Goal: Register for event/course

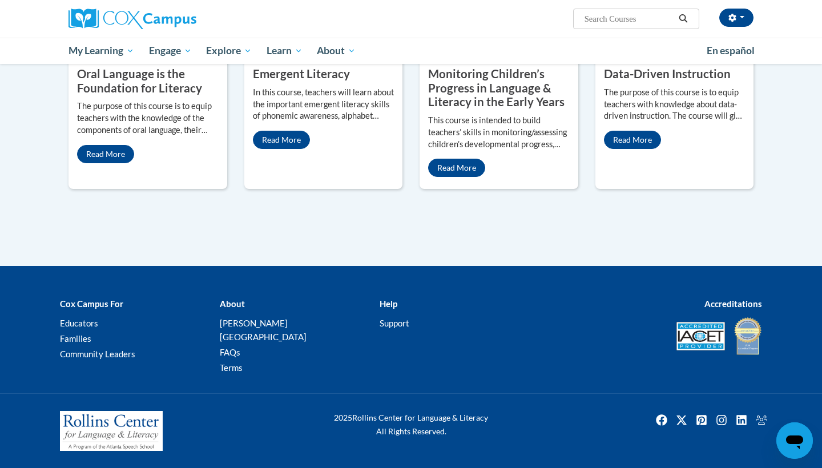
scroll to position [1125, 0]
click at [117, 163] on link "Read More" at bounding box center [105, 154] width 57 height 18
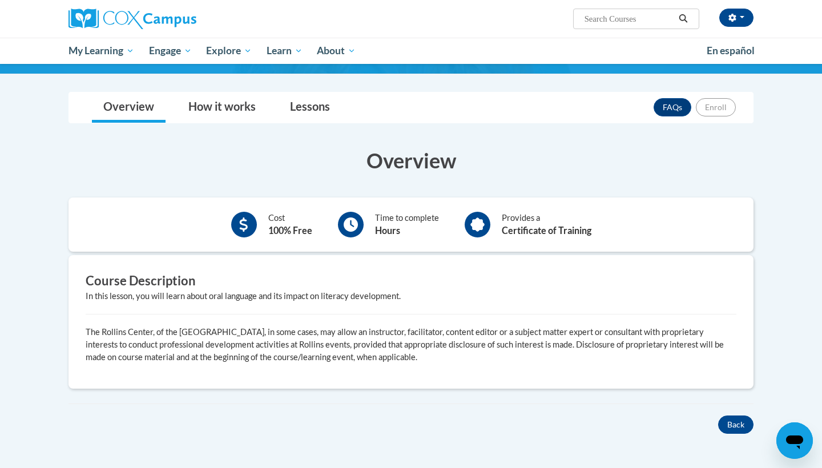
scroll to position [114, 0]
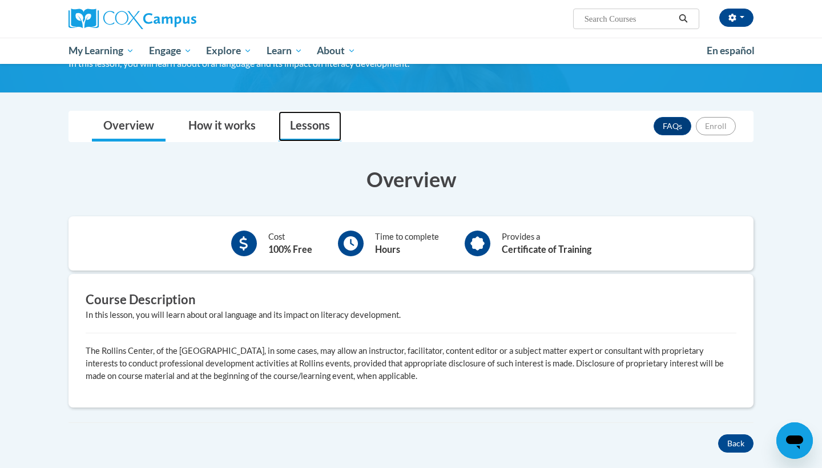
click at [315, 129] on link "Lessons" at bounding box center [310, 126] width 63 height 30
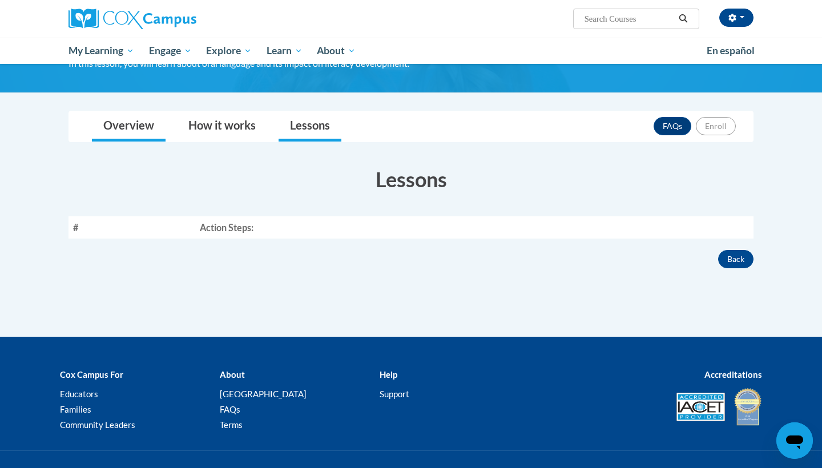
click at [168, 116] on li "Overview" at bounding box center [128, 126] width 85 height 30
click at [203, 117] on link "How it works" at bounding box center [222, 126] width 90 height 30
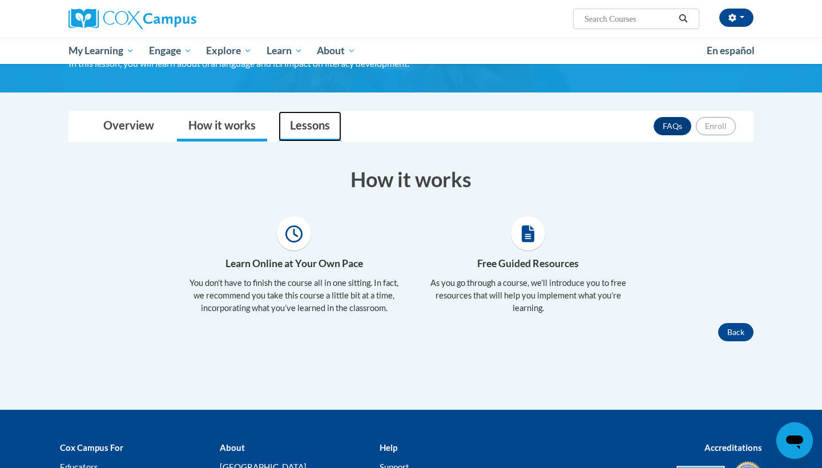
click at [296, 113] on link "Lessons" at bounding box center [310, 126] width 63 height 30
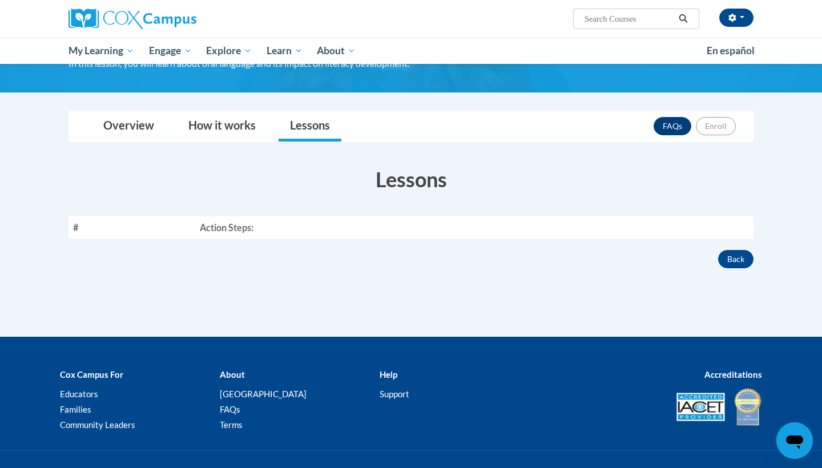
click at [89, 26] on img at bounding box center [133, 19] width 128 height 21
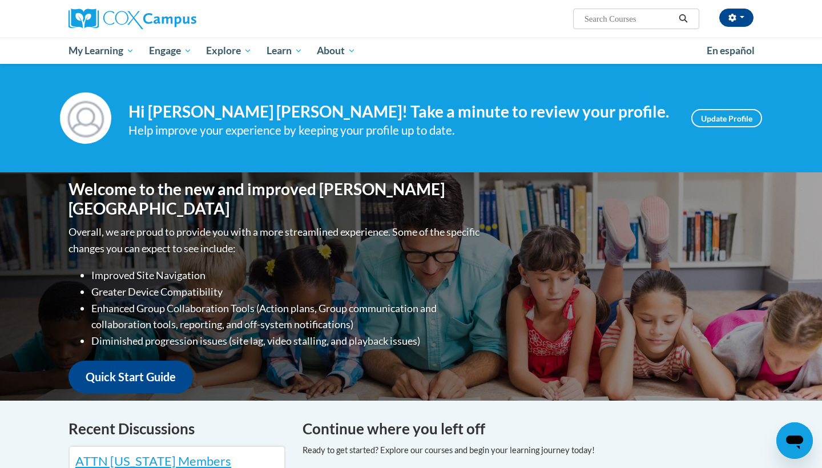
click at [139, 367] on link "Quick Start Guide" at bounding box center [131, 377] width 124 height 33
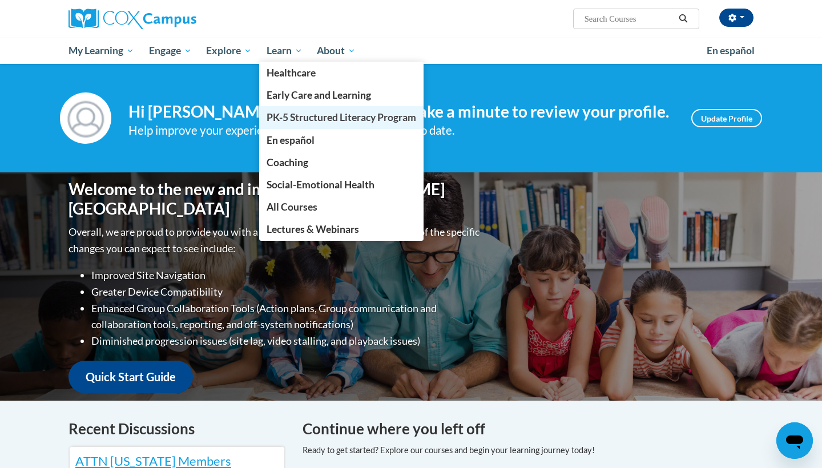
click at [296, 121] on span "PK-5 Structured Literacy Program" at bounding box center [342, 117] width 150 height 12
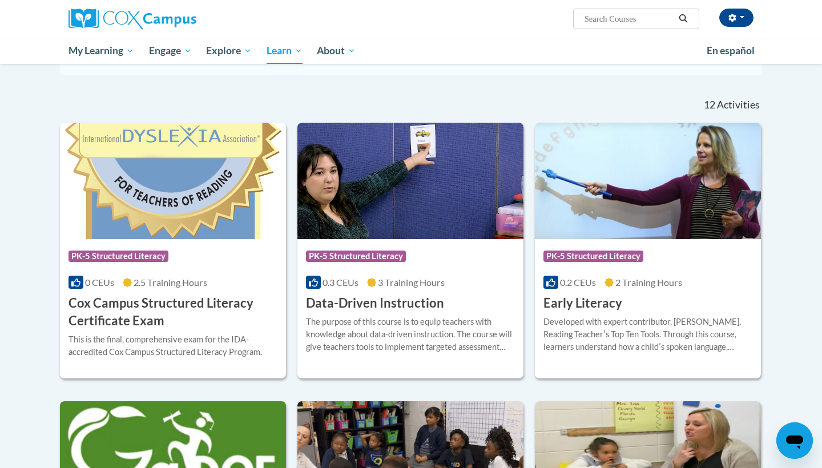
scroll to position [321, 0]
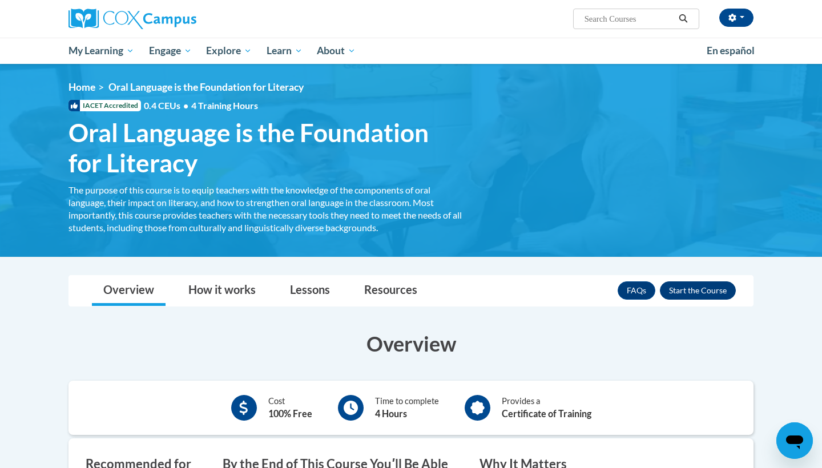
click at [695, 291] on button "Enroll" at bounding box center [698, 290] width 76 height 18
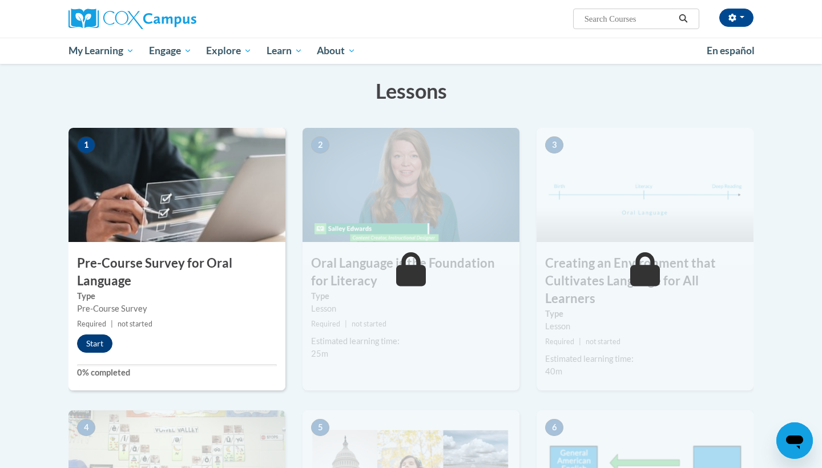
scroll to position [166, 0]
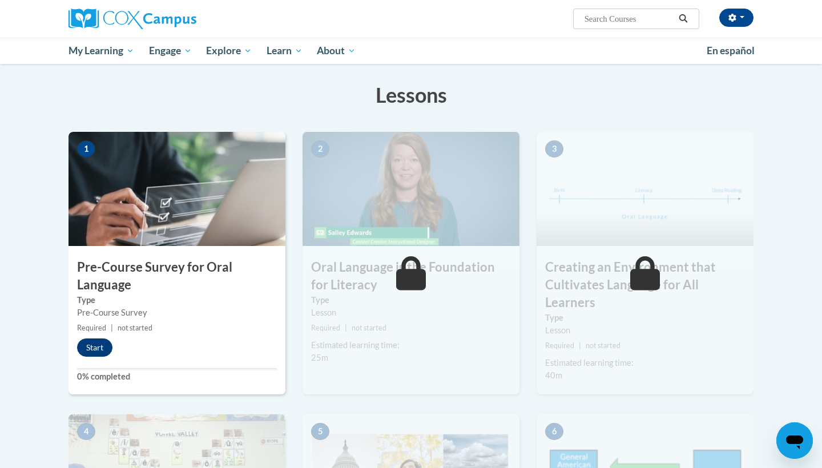
click at [107, 348] on button "Start" at bounding box center [94, 348] width 35 height 18
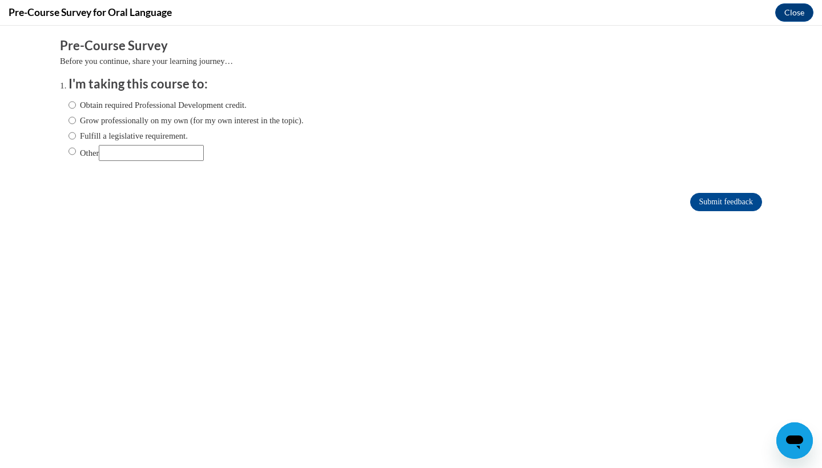
scroll to position [0, 0]
click at [216, 99] on label "Obtain required Professional Development credit." at bounding box center [158, 105] width 178 height 13
click at [76, 99] on input "Obtain required Professional Development credit." at bounding box center [72, 105] width 7 height 13
radio input "true"
click at [734, 208] on input "Submit feedback" at bounding box center [726, 202] width 72 height 18
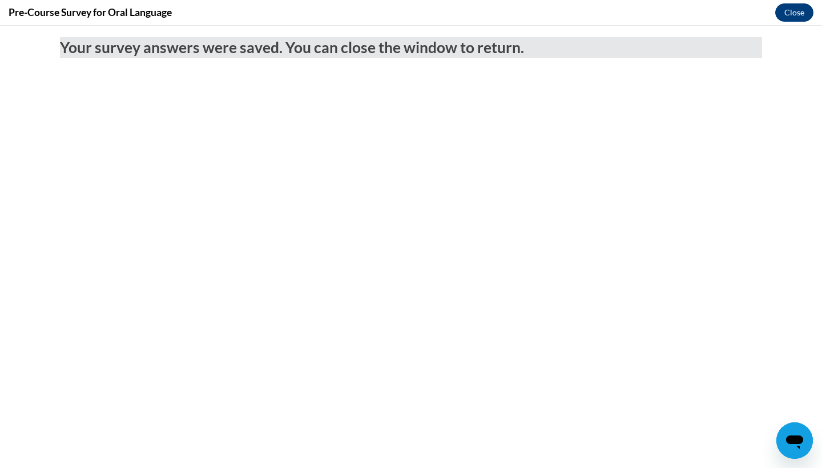
click at [800, 11] on button "Close" at bounding box center [794, 12] width 38 height 18
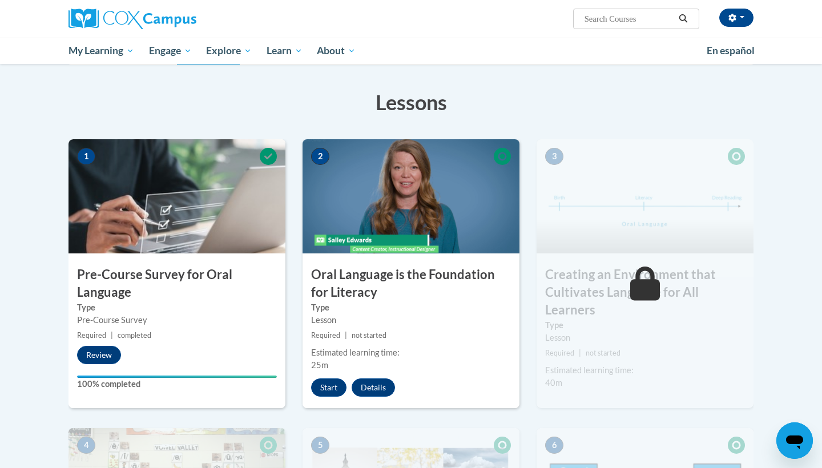
scroll to position [175, 0]
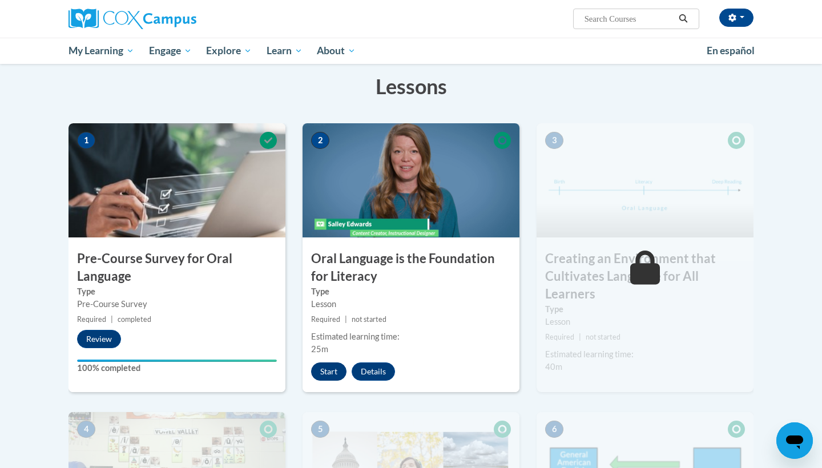
click at [338, 378] on button "Start" at bounding box center [328, 372] width 35 height 18
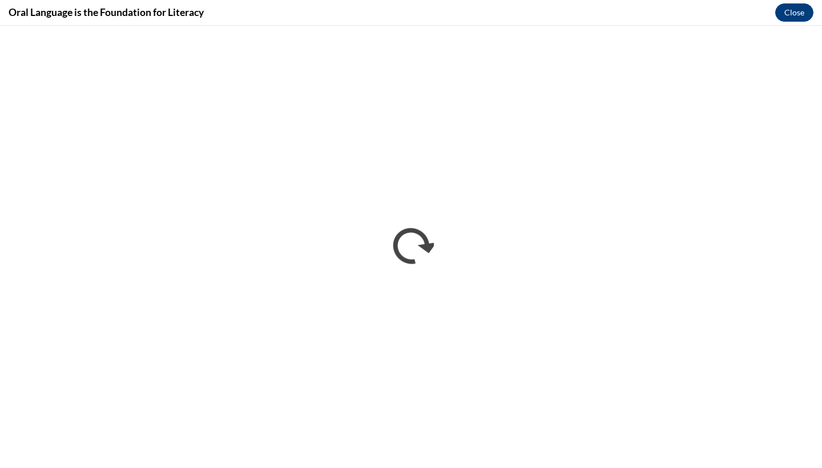
scroll to position [0, 0]
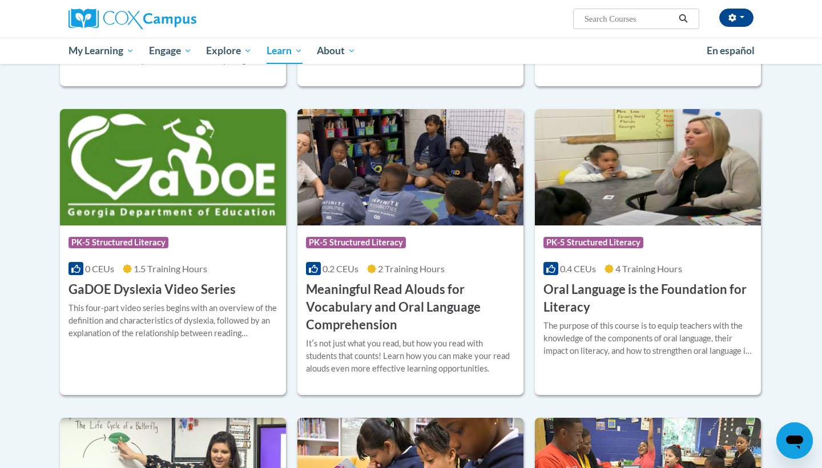
scroll to position [607, 0]
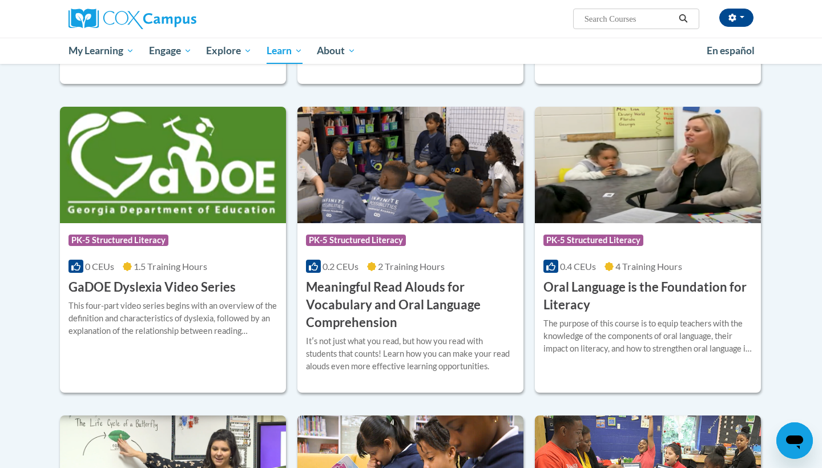
click at [558, 297] on h3 "Oral Language is the Foundation for Literacy" at bounding box center [648, 296] width 209 height 35
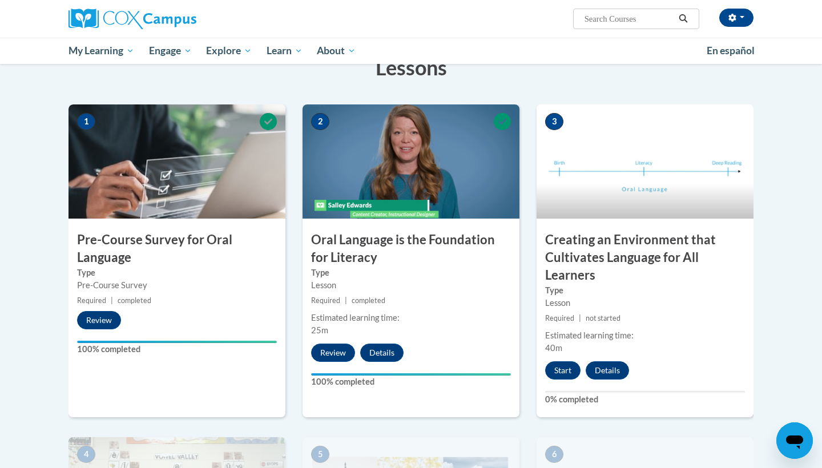
scroll to position [178, 0]
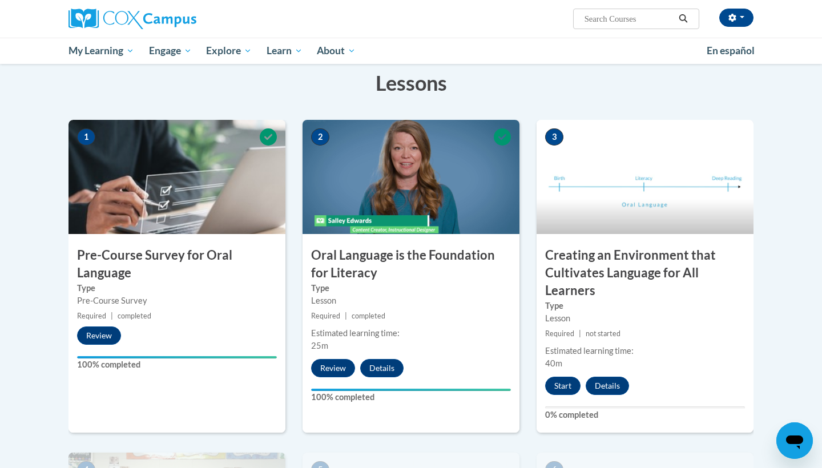
click at [663, 264] on h3 "Creating an Environment that Cultivates Language for All Learners" at bounding box center [645, 273] width 217 height 53
click at [571, 385] on button "Start" at bounding box center [562, 386] width 35 height 18
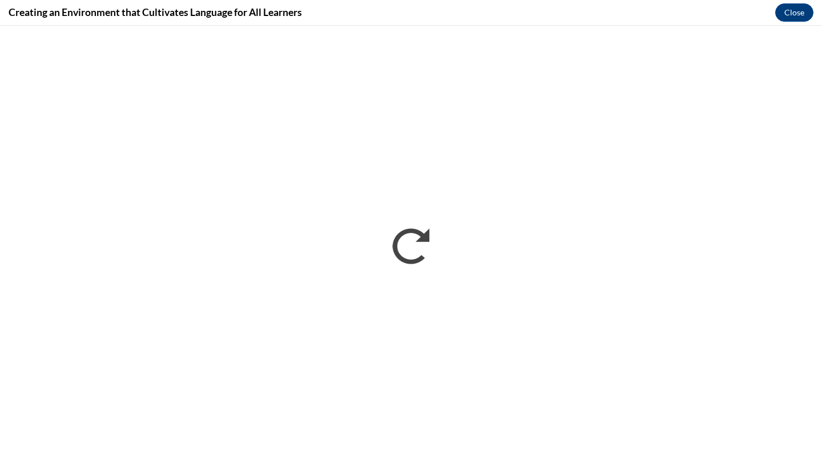
scroll to position [0, 0]
